Goal: Task Accomplishment & Management: Manage account settings

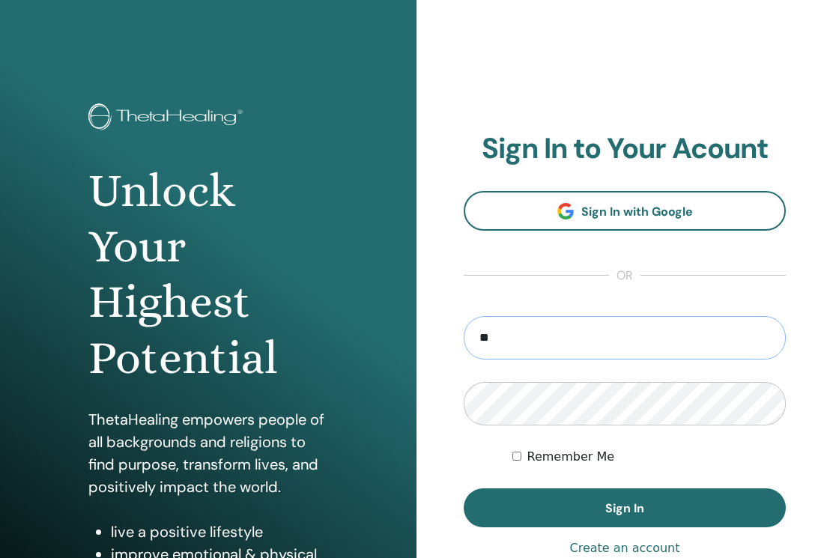
type input "**********"
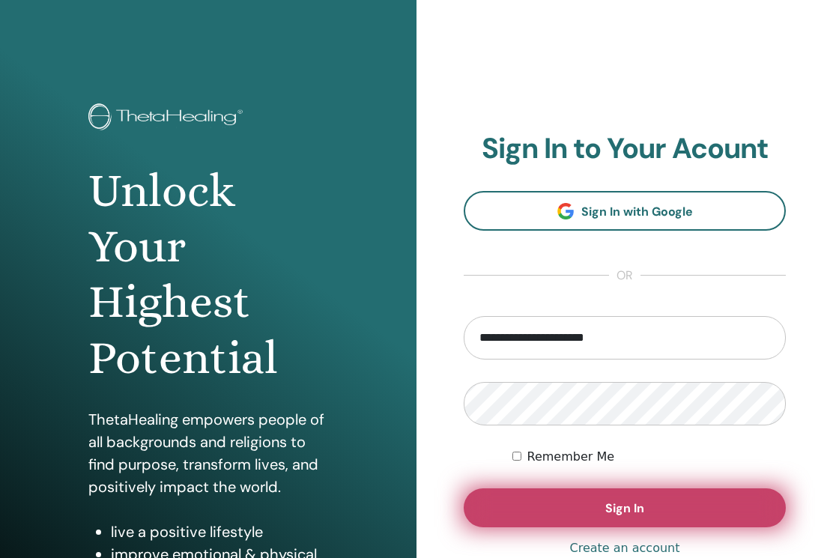
click at [615, 502] on span "Sign In" at bounding box center [624, 508] width 39 height 16
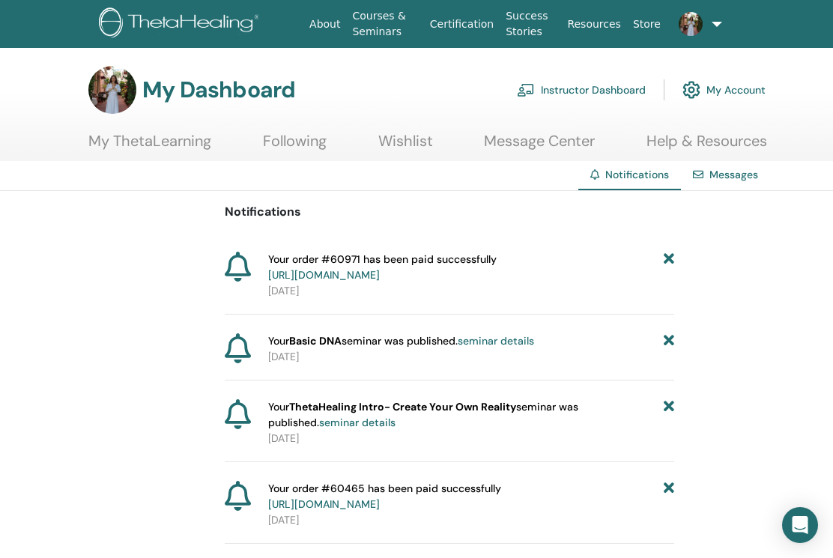
click at [707, 22] on link at bounding box center [686, 24] width 40 height 48
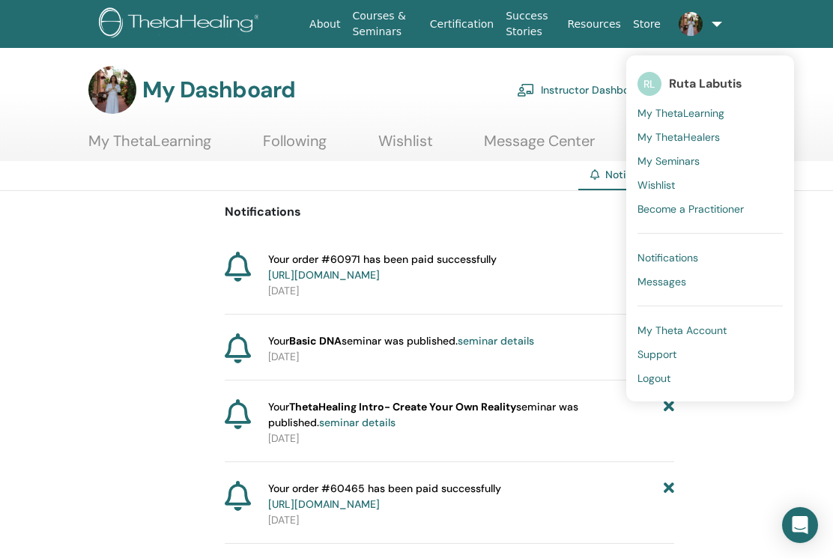
click at [681, 160] on span "My Seminars" at bounding box center [668, 160] width 62 height 13
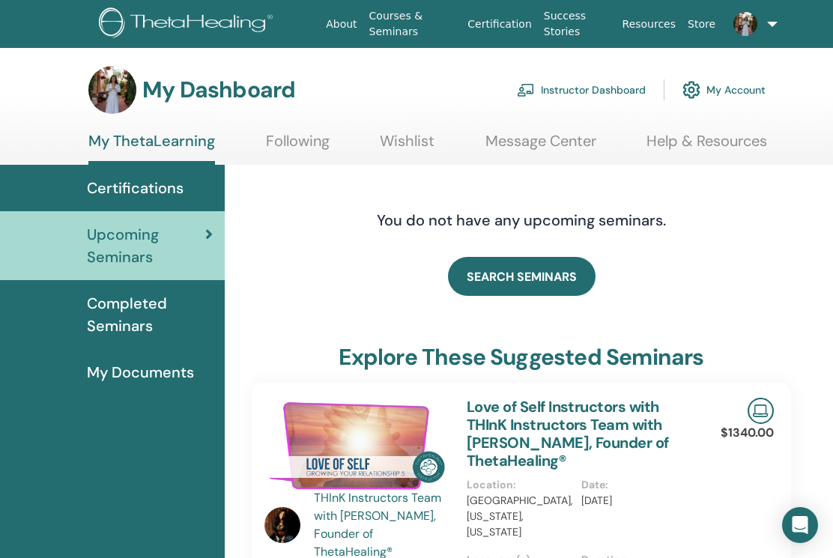
click at [163, 311] on span "Completed Seminars" at bounding box center [150, 314] width 126 height 45
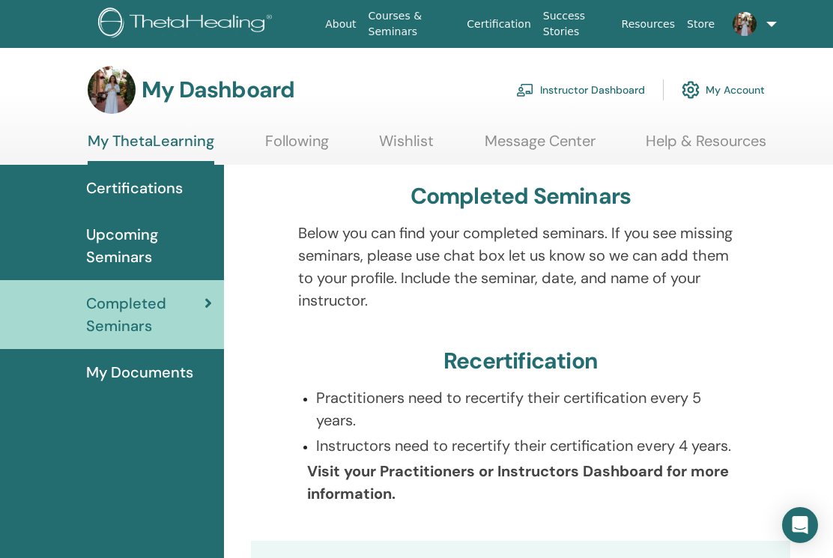
scroll to position [0, 1]
click at [109, 249] on span "Upcoming Seminars" at bounding box center [149, 245] width 126 height 45
click at [605, 91] on link "Instructor Dashboard" at bounding box center [580, 89] width 129 height 33
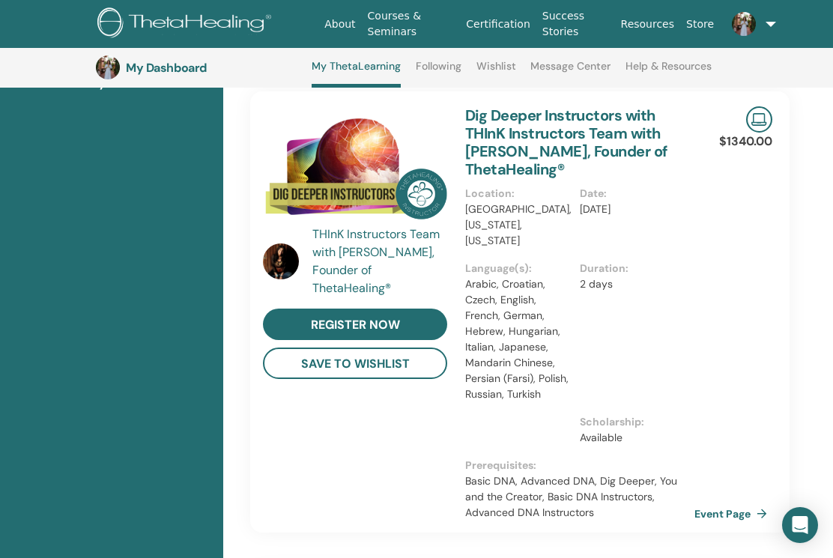
scroll to position [330, 1]
click at [726, 511] on link "Event Page" at bounding box center [735, 514] width 79 height 22
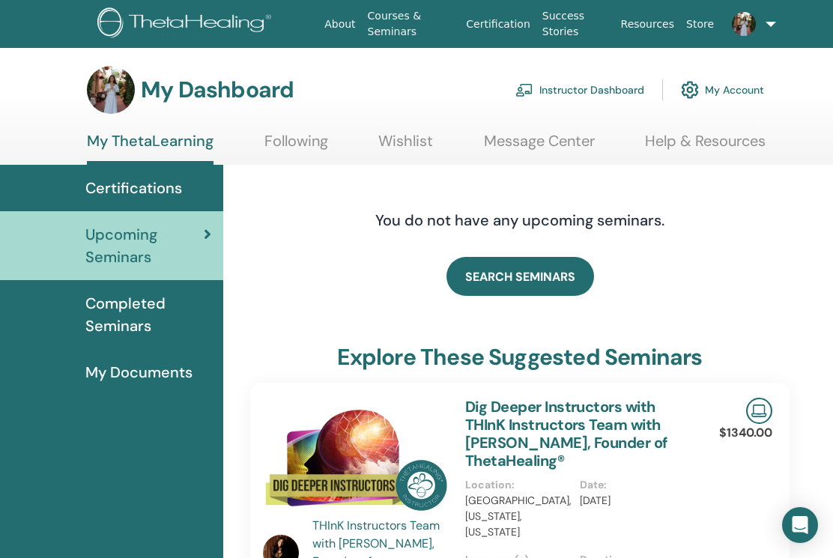
scroll to position [0, 1]
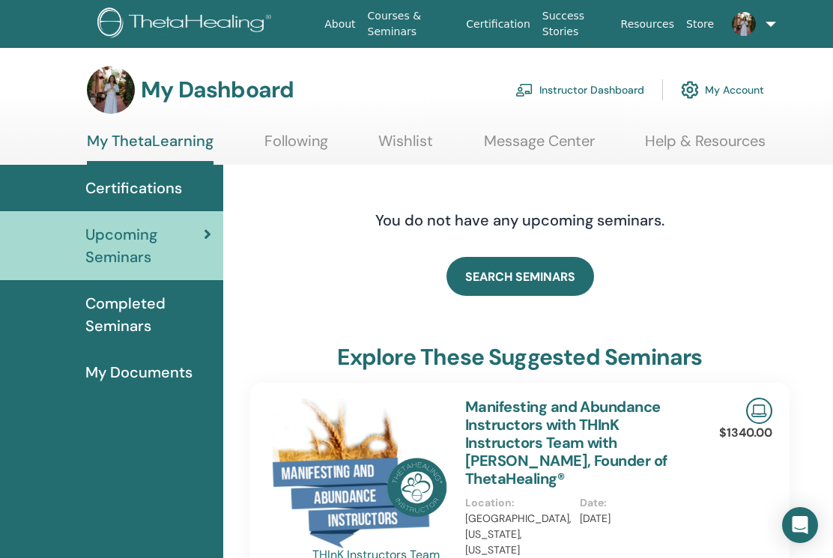
scroll to position [0, 1]
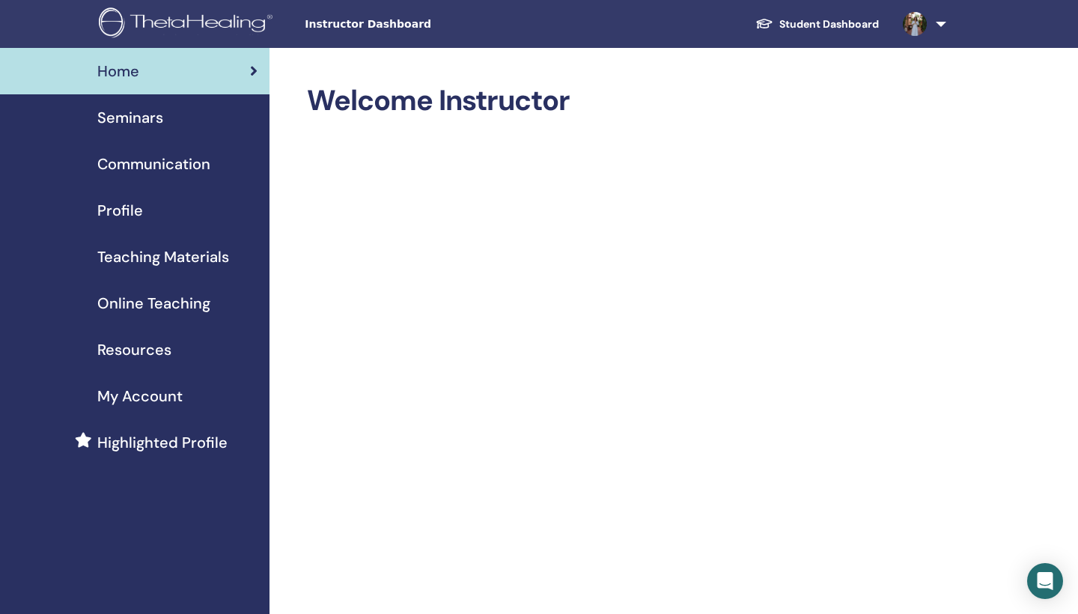
click at [832, 26] on img at bounding box center [915, 24] width 24 height 24
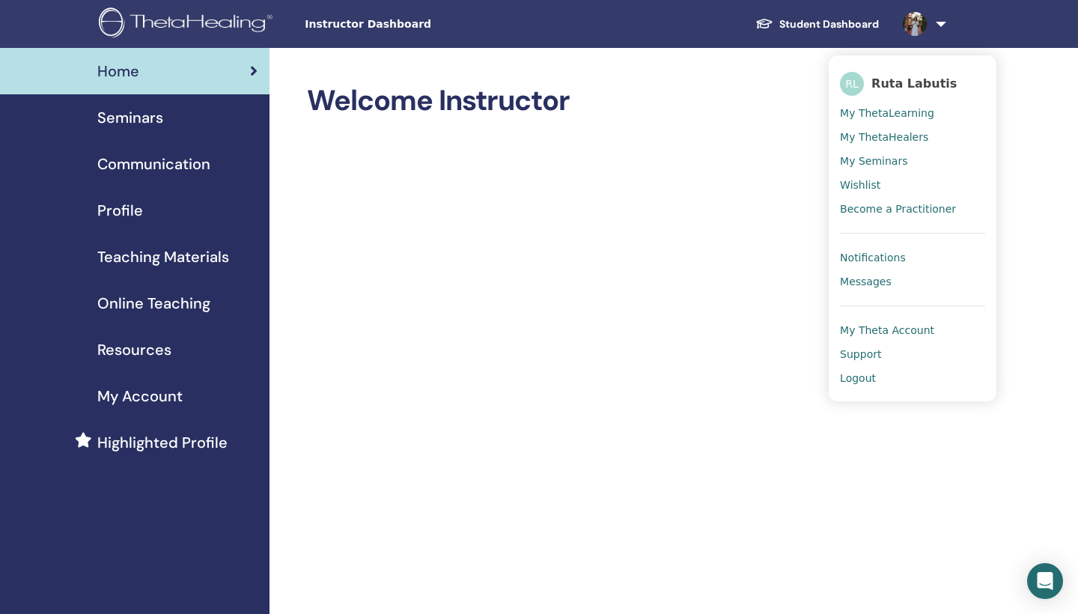
click at [832, 166] on span "My Seminars" at bounding box center [873, 160] width 67 height 13
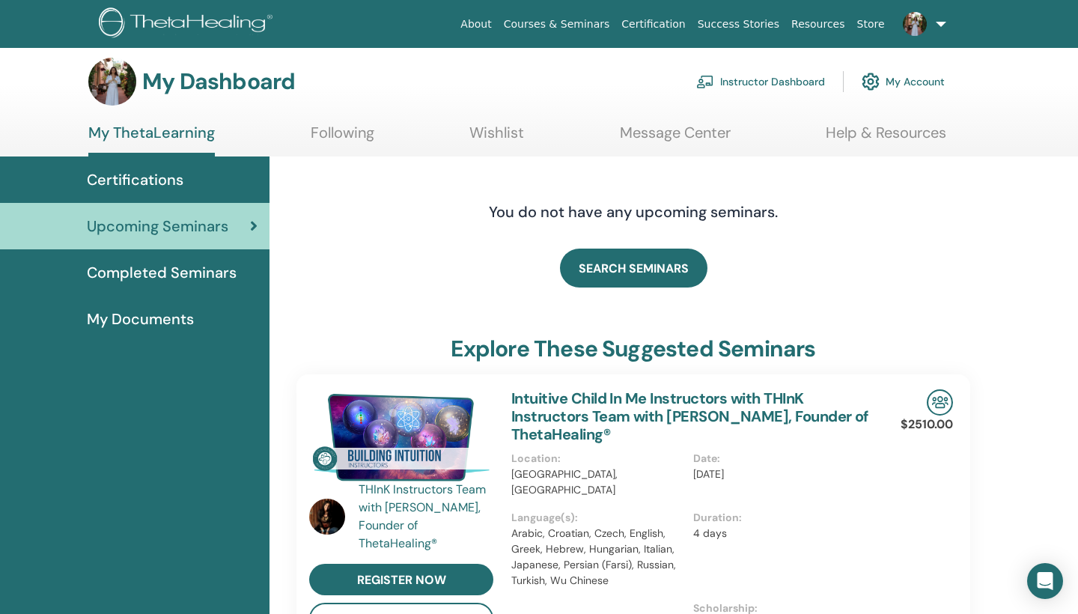
scroll to position [8, 0]
click at [160, 178] on span "Certifications" at bounding box center [135, 179] width 97 height 22
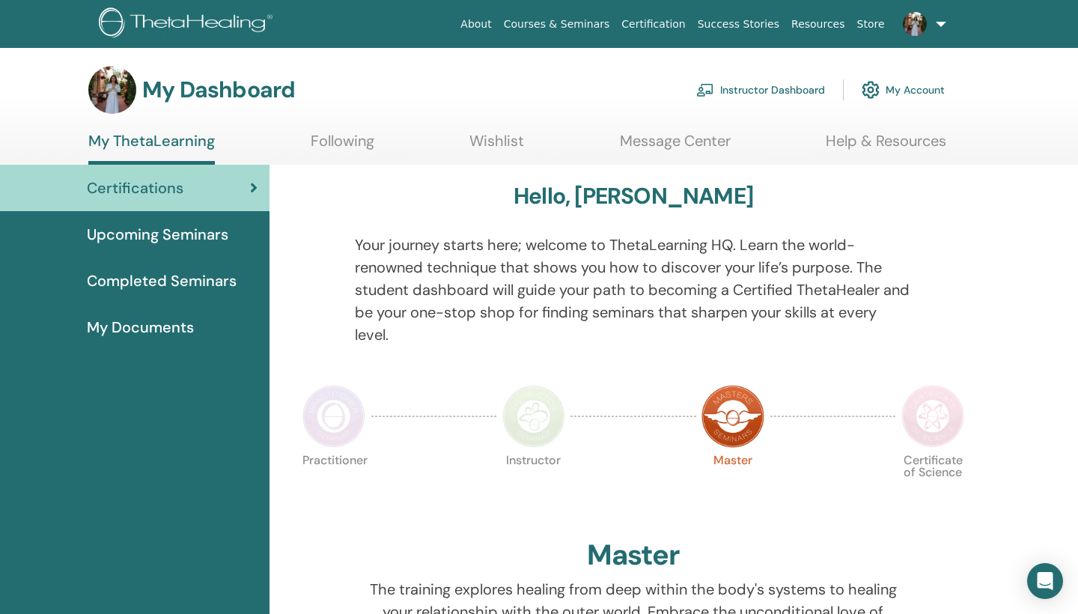
click at [788, 85] on link "Instructor Dashboard" at bounding box center [760, 89] width 129 height 33
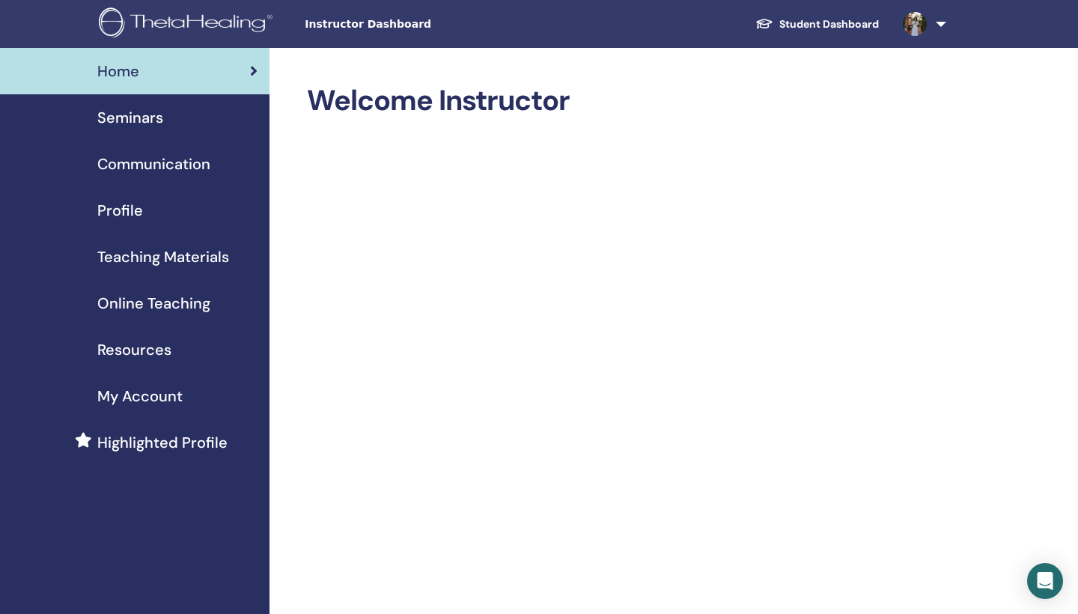
click at [155, 393] on span "My Account" at bounding box center [139, 396] width 85 height 22
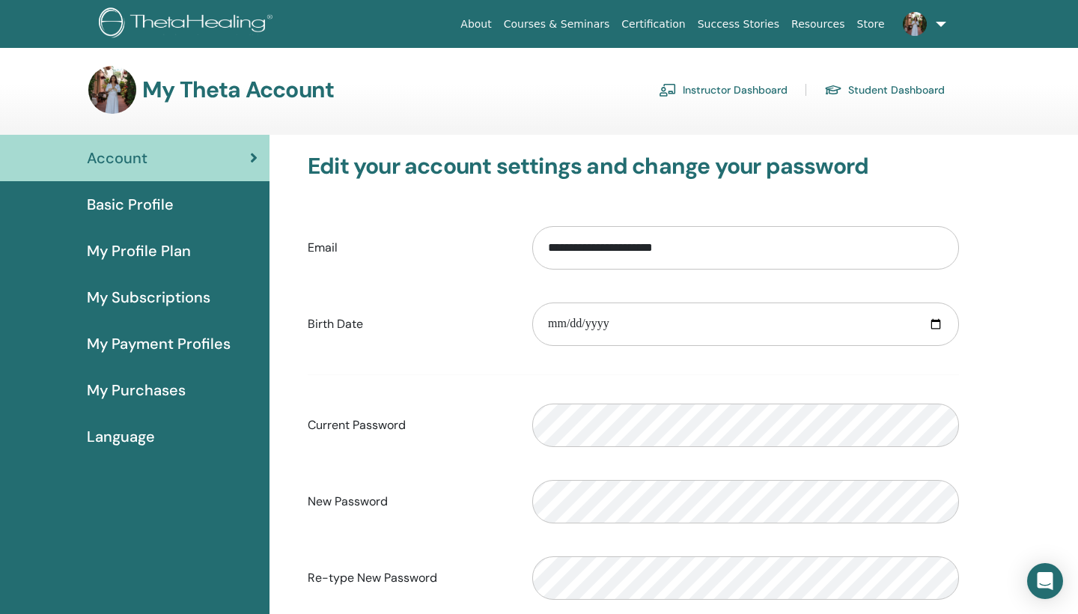
click at [167, 344] on span "My Payment Profiles" at bounding box center [159, 343] width 144 height 22
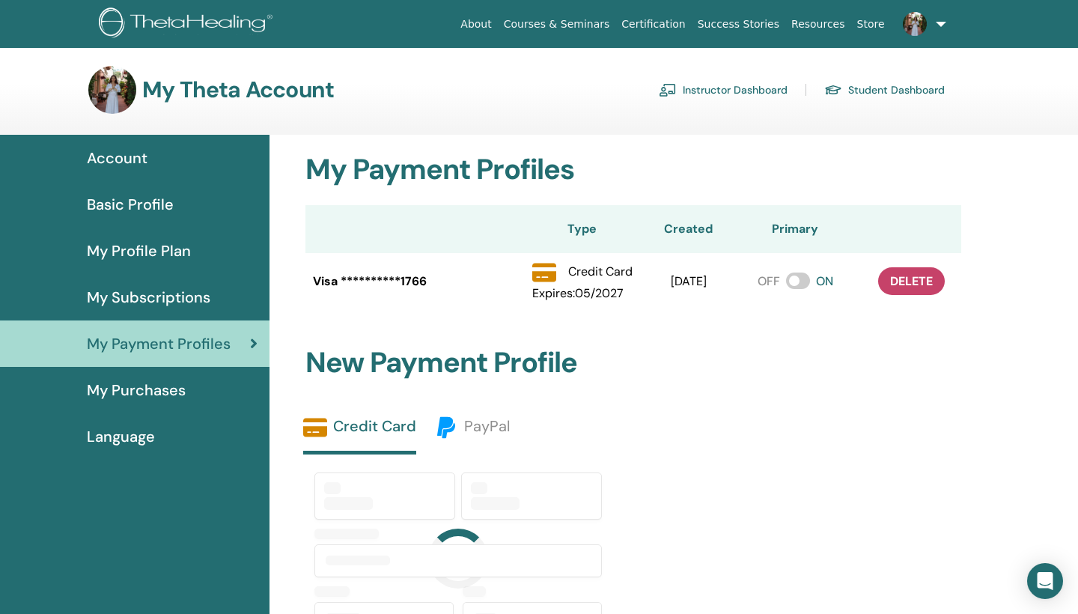
click at [162, 290] on span "My Subscriptions" at bounding box center [149, 297] width 124 height 22
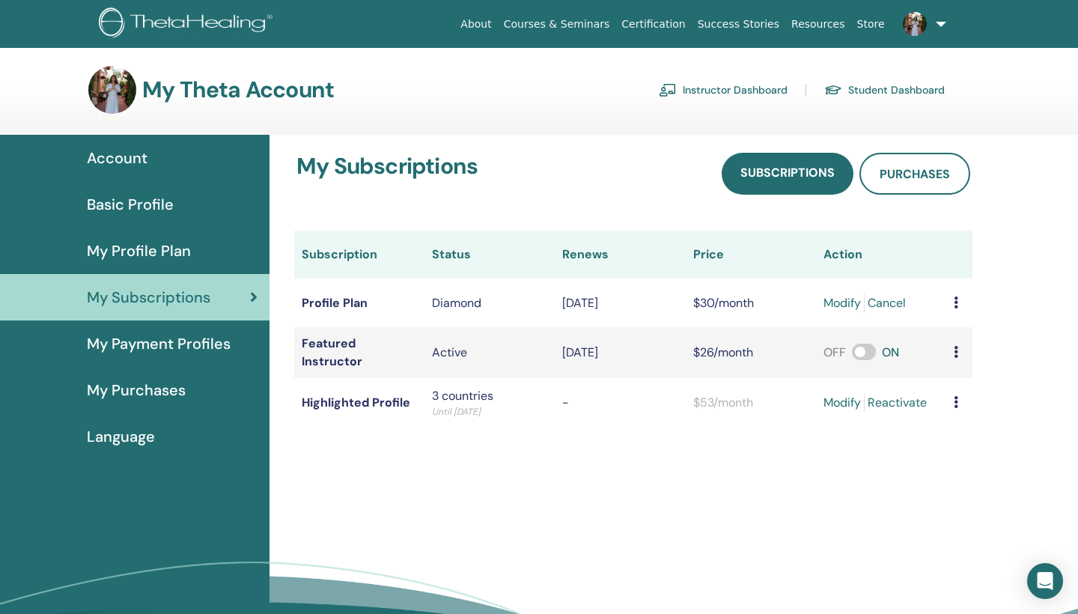
click at [208, 340] on span "My Payment Profiles" at bounding box center [159, 343] width 144 height 22
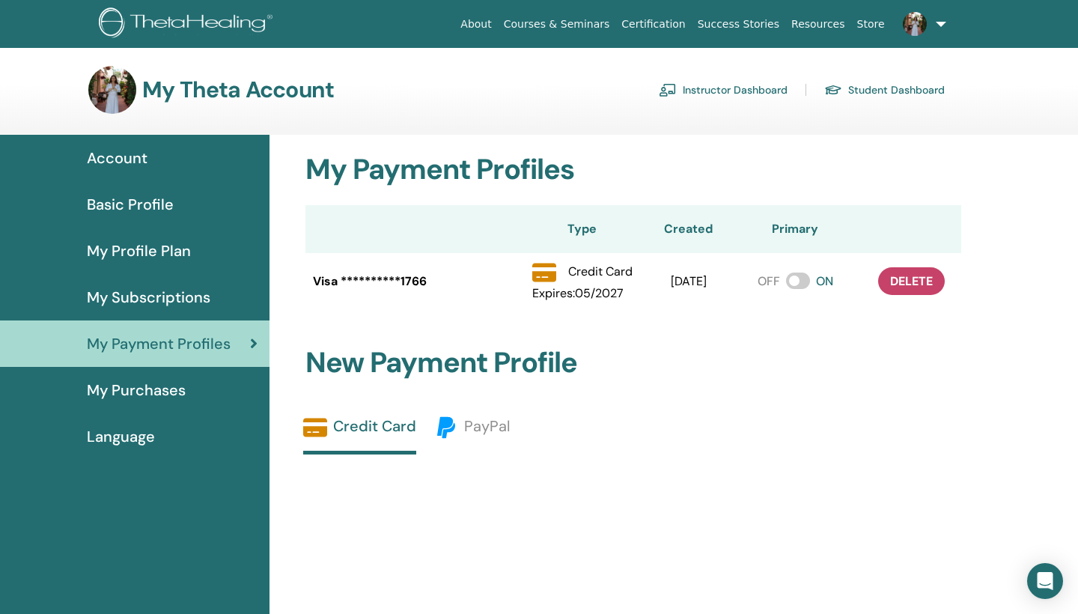
click at [178, 244] on span "My Profile Plan" at bounding box center [139, 251] width 104 height 22
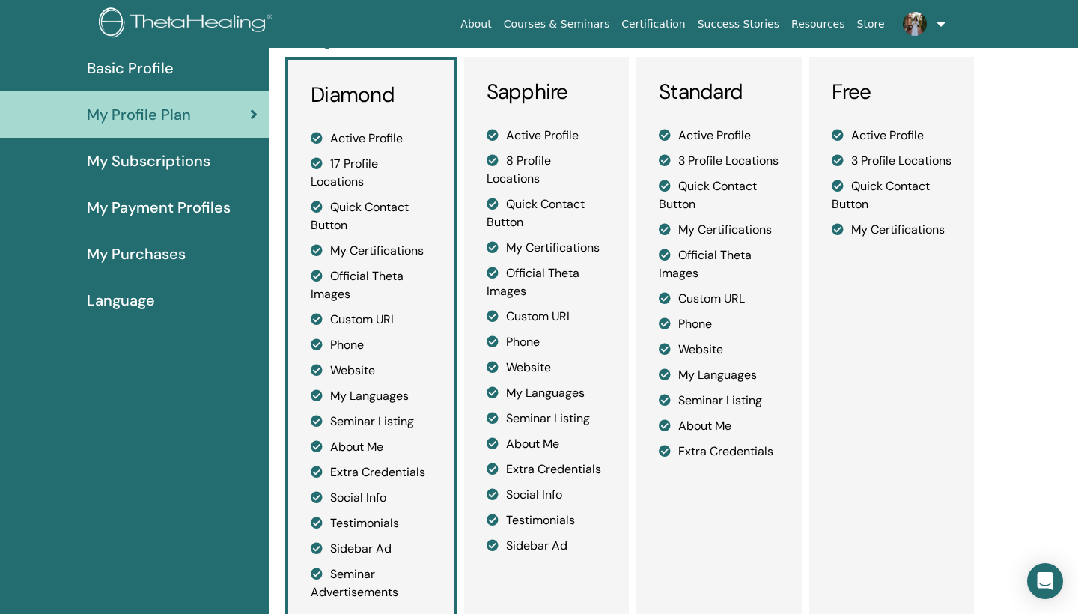
scroll to position [92, 0]
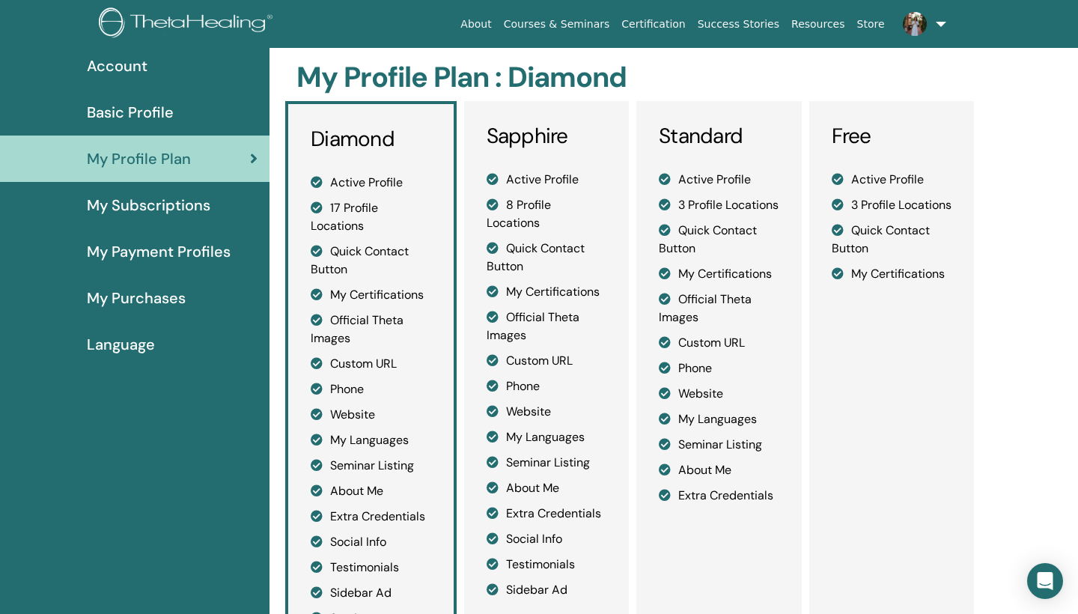
click at [163, 117] on span "Basic Profile" at bounding box center [130, 112] width 87 height 22
